Goal: Communication & Community: Participate in discussion

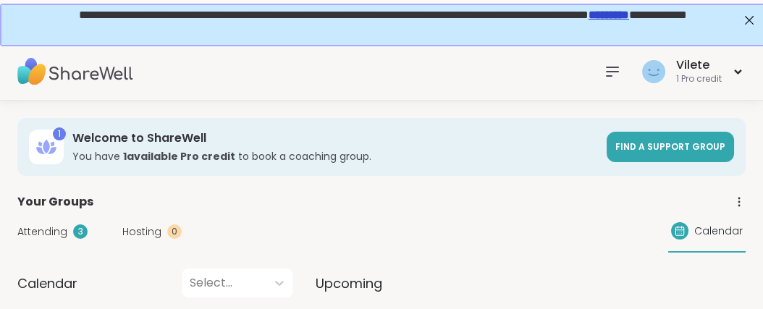
click at [607, 70] on icon at bounding box center [613, 71] width 12 height 9
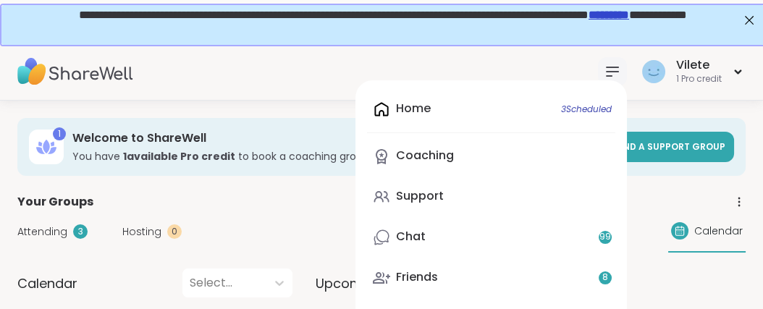
click at [604, 64] on icon at bounding box center [612, 71] width 17 height 17
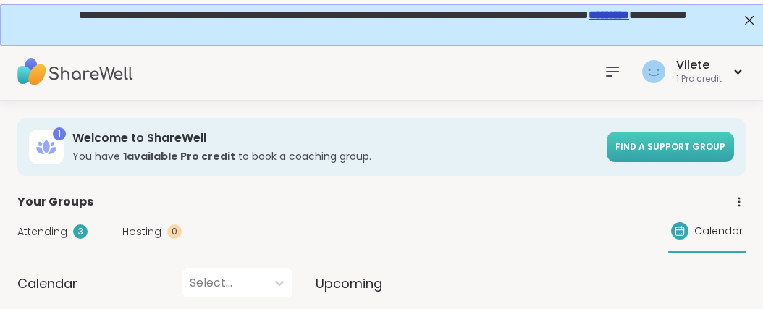
click at [649, 153] on span "Find a support group" at bounding box center [670, 146] width 110 height 12
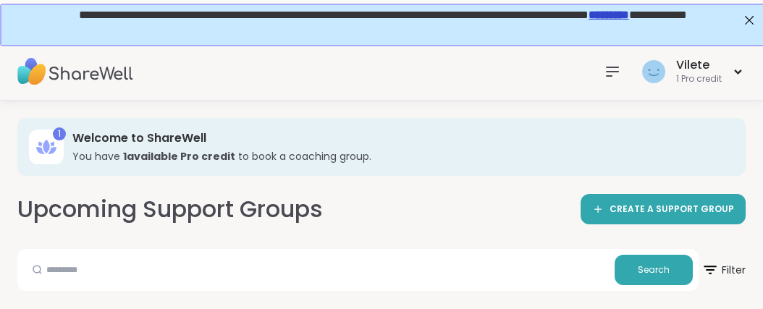
click at [649, 146] on h3 "Welcome to ShareWell" at bounding box center [398, 138] width 653 height 16
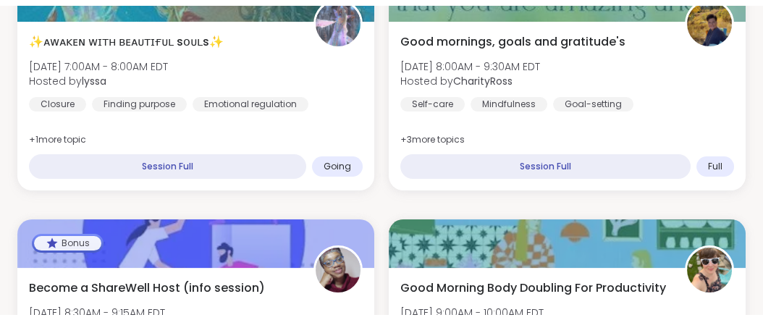
scroll to position [424, 0]
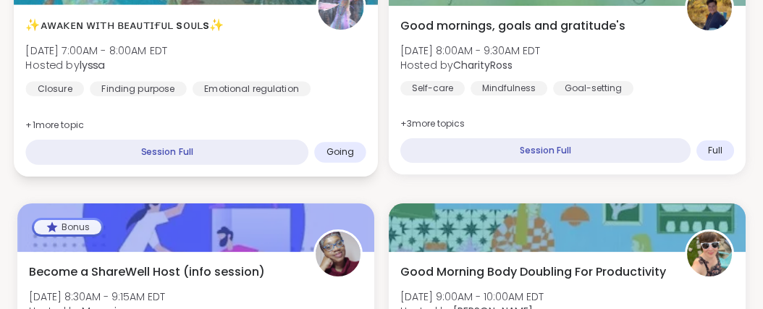
click at [224, 33] on span "✨ᴀᴡᴀᴋᴇɴ ᴡɪᴛʜ ʙᴇᴀᴜᴛɪғᴜʟ sᴏᴜʟs✨" at bounding box center [124, 24] width 198 height 17
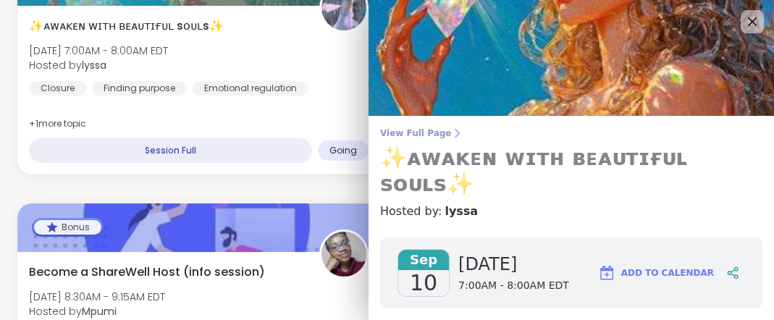
click at [387, 135] on span "View Full Page" at bounding box center [571, 133] width 382 height 12
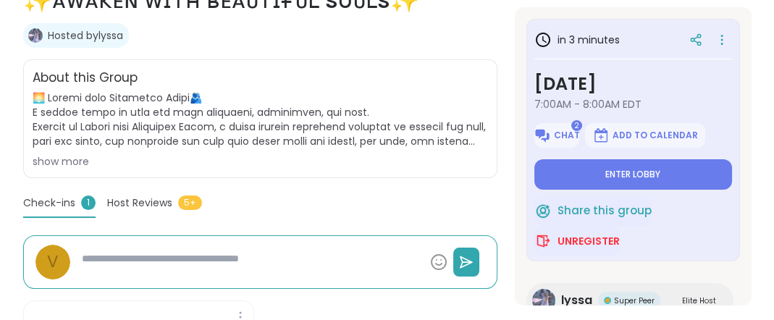
scroll to position [309, 0]
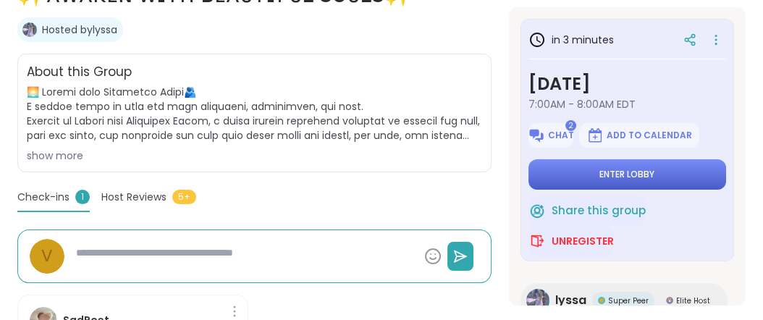
click at [600, 180] on span "Enter lobby" at bounding box center [627, 175] width 55 height 12
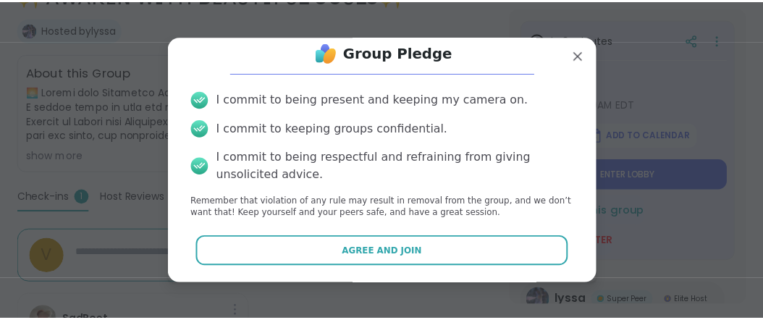
scroll to position [104, 0]
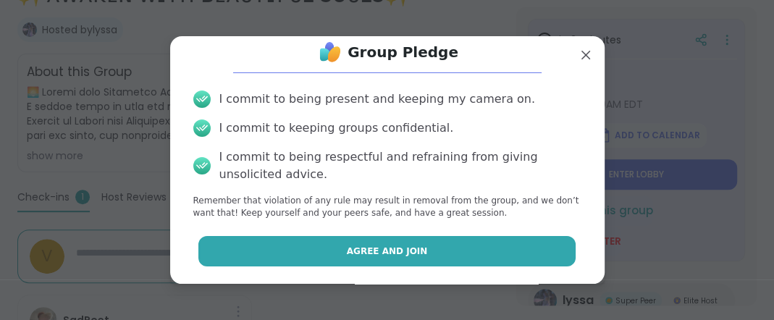
click at [419, 241] on button "Agree and Join" at bounding box center [386, 251] width 377 height 30
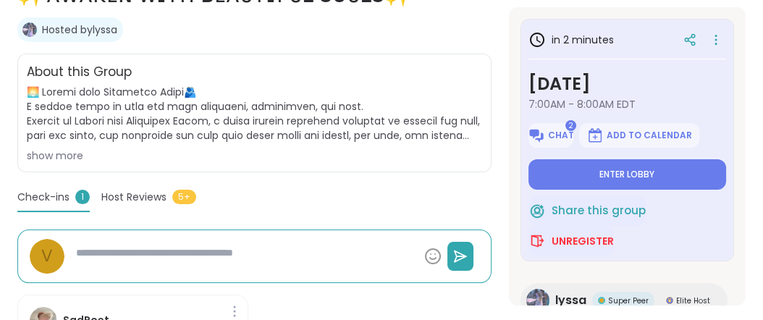
type textarea "*"
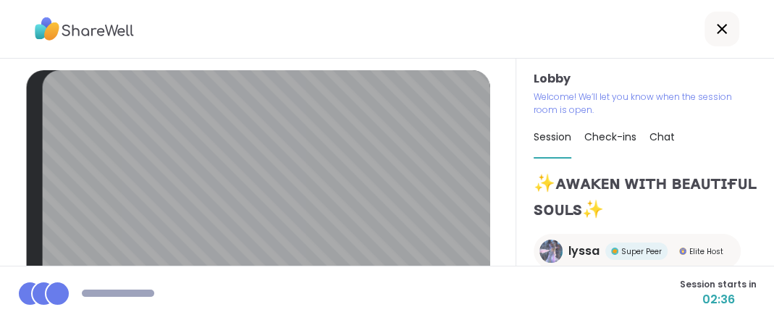
click at [521, 232] on div "Lobby Welcome! We’ll let you know when the session room is open. Session Check-…" at bounding box center [645, 162] width 258 height 207
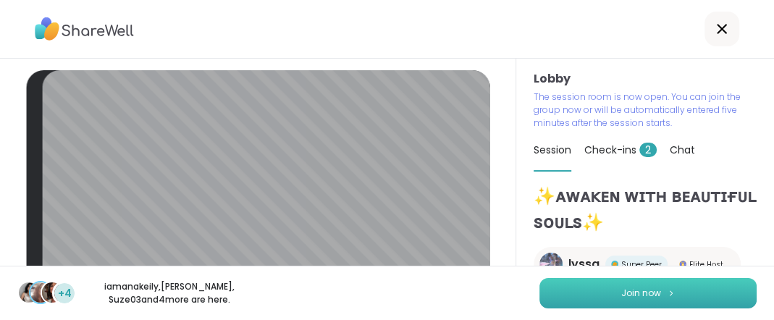
click at [594, 285] on button "Join now" at bounding box center [647, 293] width 217 height 30
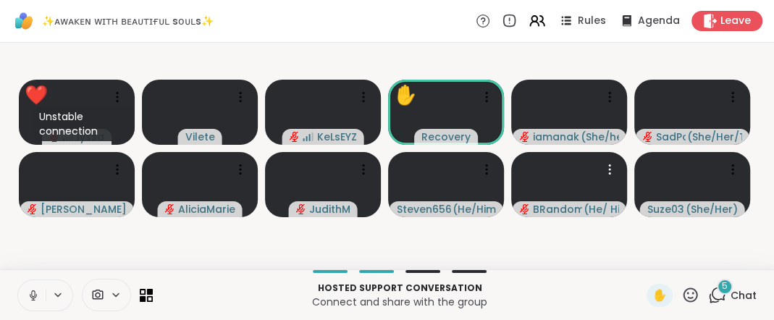
drag, startPoint x: 537, startPoint y: 197, endPoint x: 618, endPoint y: 237, distance: 90.3
click at [618, 237] on video-player-container "❤️ Unstable connection lyssa ❤️ ❤️ ❤️ ❤️ ❤️ ❤️ ❤️ ❤️ ❤️ ❤️ ❤️ ❤️ ❤️ ❤️ ❤️ ❤️ ❤️…" at bounding box center [387, 156] width 757 height 215
click at [708, 287] on icon at bounding box center [717, 295] width 18 height 18
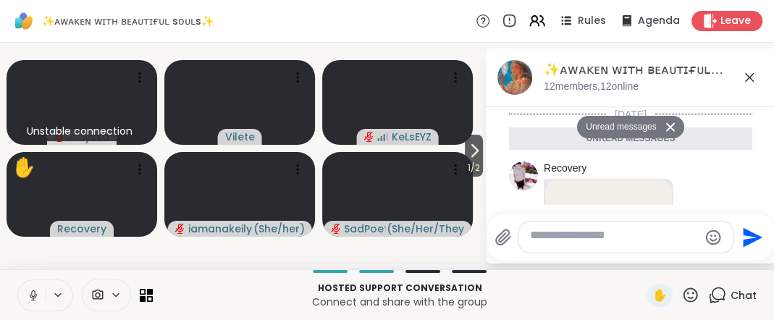
scroll to position [1259, 0]
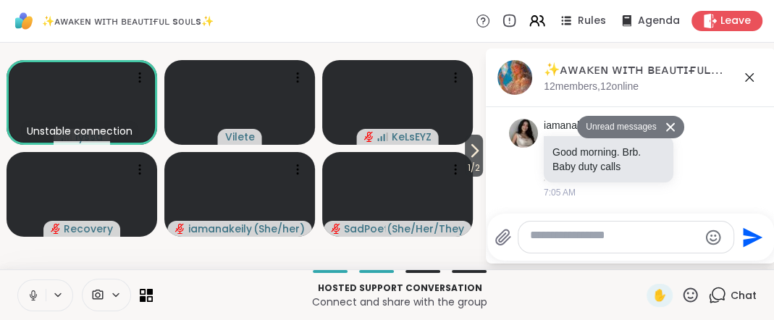
click at [744, 86] on icon at bounding box center [749, 77] width 17 height 17
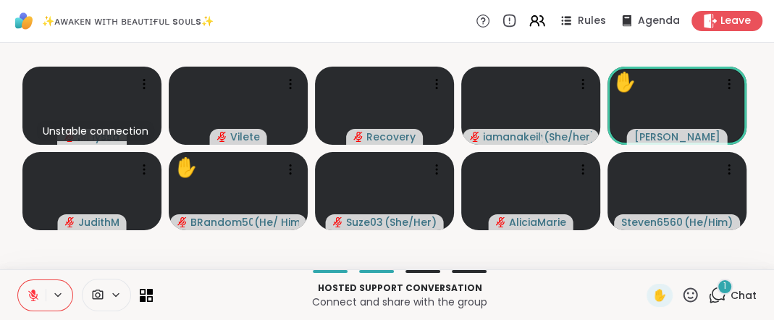
click at [38, 291] on icon at bounding box center [33, 295] width 10 height 10
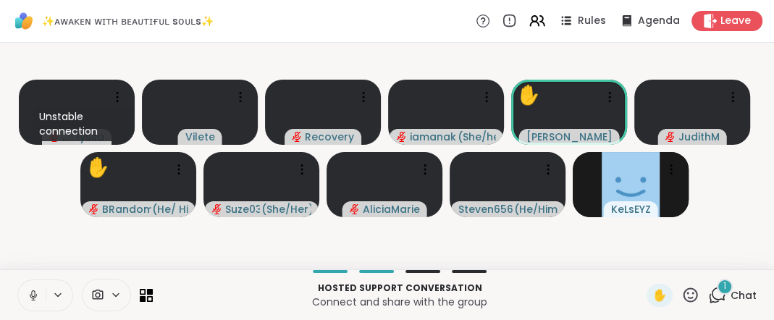
click at [39, 291] on icon at bounding box center [33, 295] width 13 height 13
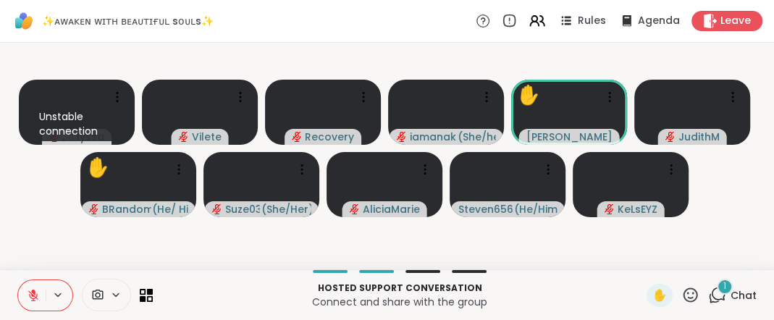
click at [708, 287] on icon at bounding box center [717, 295] width 18 height 18
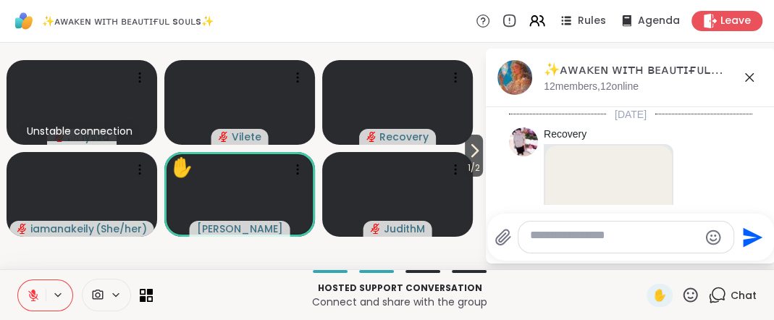
scroll to position [1426, 0]
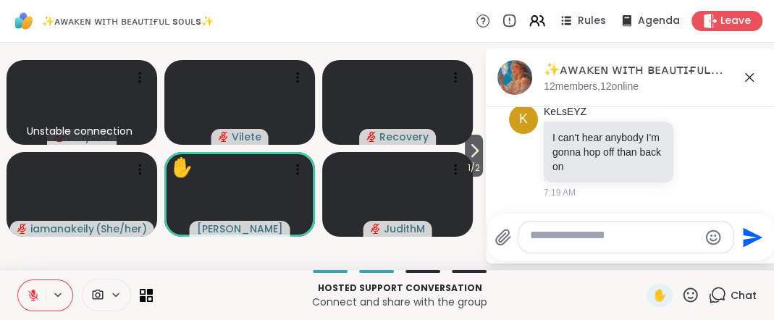
click at [639, 228] on textarea "Type your message" at bounding box center [614, 237] width 169 height 19
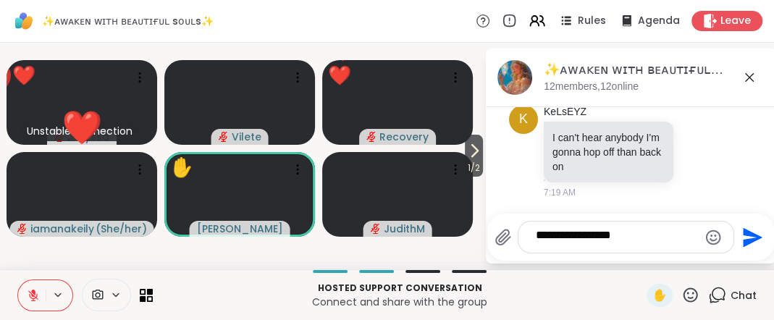
drag, startPoint x: 663, startPoint y: 222, endPoint x: 684, endPoint y: 188, distance: 40.0
click at [684, 188] on div "[DATE] Recovery 6:50 AM Recovery 6:51 AM Recovery [DATE] is [PERSON_NAME] sons …" at bounding box center [631, 160] width 290 height 106
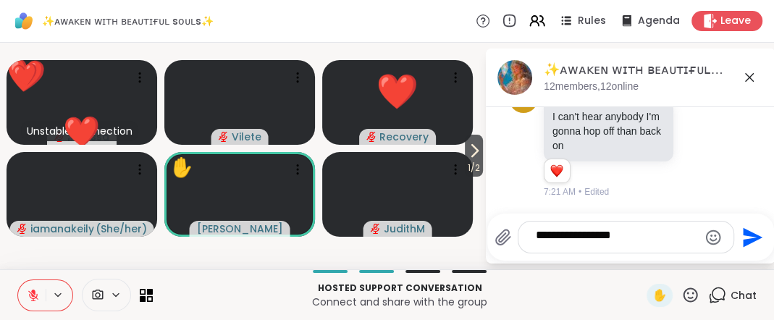
scroll to position [1453, 0]
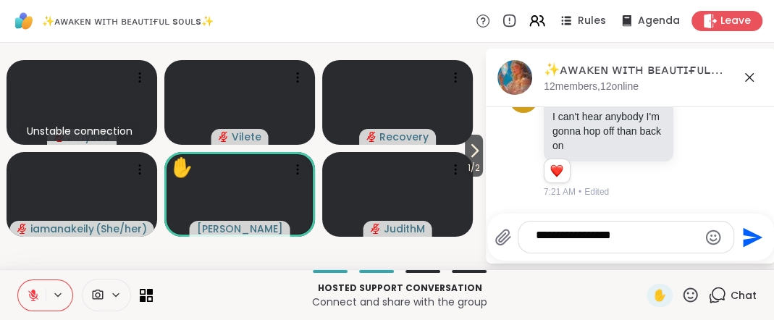
click at [658, 228] on textarea "**********" at bounding box center [614, 237] width 156 height 19
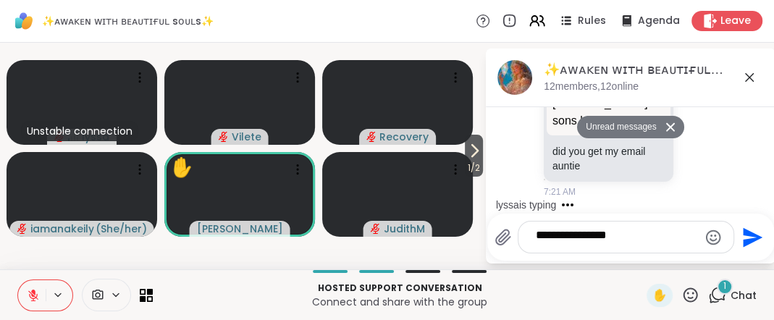
scroll to position [1654, 0]
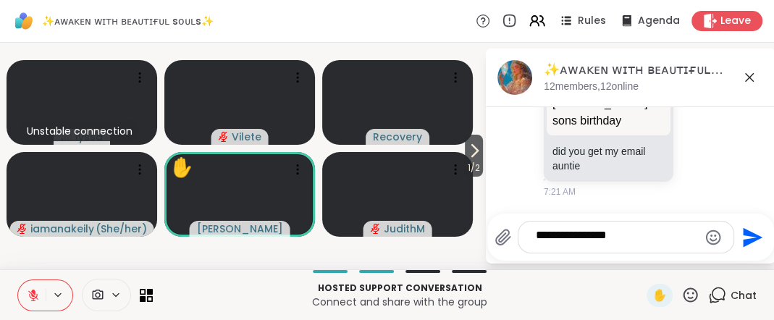
click at [658, 228] on textarea "**********" at bounding box center [614, 237] width 156 height 19
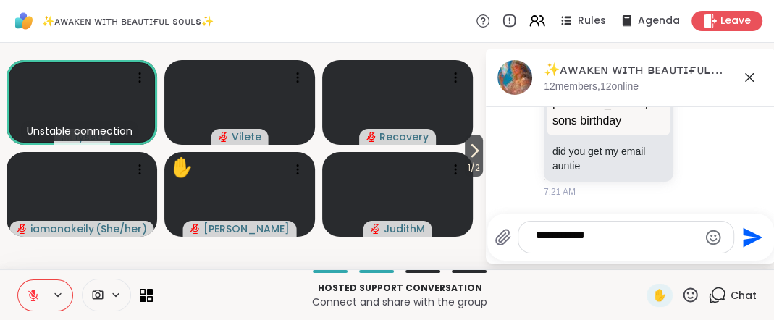
type textarea "**********"
click at [746, 226] on icon "Send" at bounding box center [750, 237] width 23 height 23
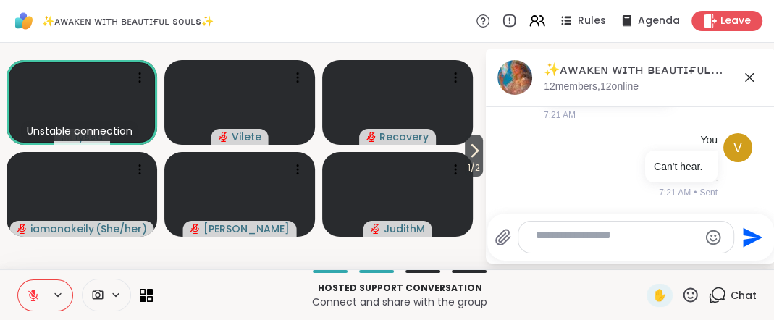
scroll to position [1749, 0]
click at [145, 270] on div "Hosted support conversation Connect and share with the group ✋ Chat" at bounding box center [387, 294] width 774 height 51
click at [746, 85] on icon at bounding box center [749, 77] width 17 height 17
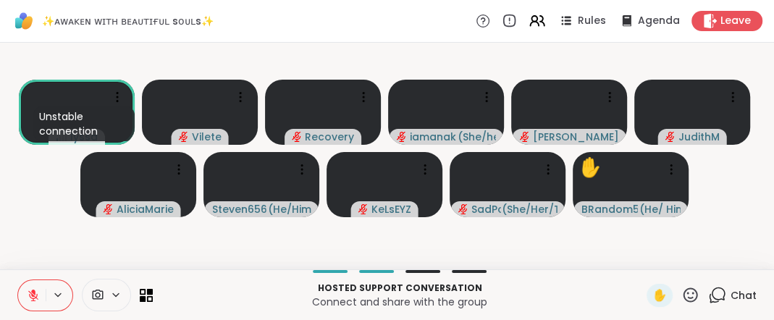
click at [38, 290] on icon at bounding box center [33, 295] width 10 height 10
click at [39, 289] on icon at bounding box center [33, 295] width 13 height 13
